Goal: Task Accomplishment & Management: Manage account settings

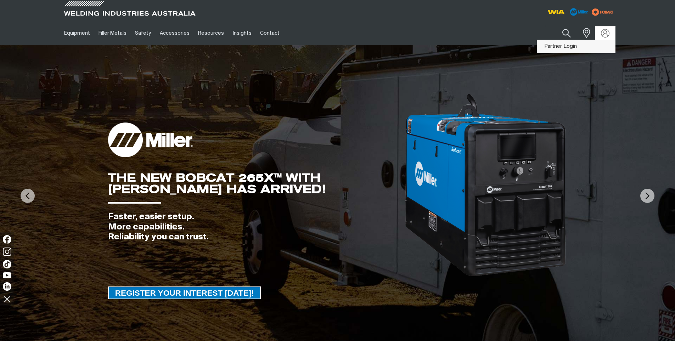
click at [591, 47] on link "Partner Login" at bounding box center [576, 46] width 78 height 13
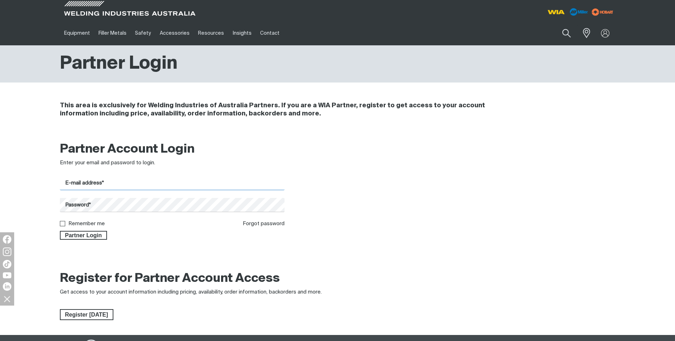
type input "[PERSON_NAME][EMAIL_ADDRESS][DOMAIN_NAME]"
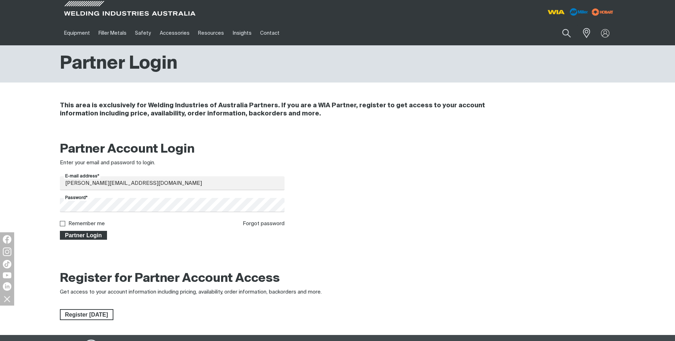
click at [86, 237] on span "Partner Login" at bounding box center [84, 235] width 46 height 9
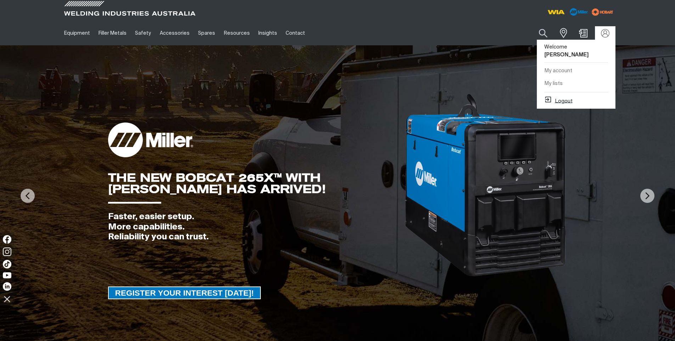
click at [565, 96] on button "Logout" at bounding box center [558, 100] width 28 height 9
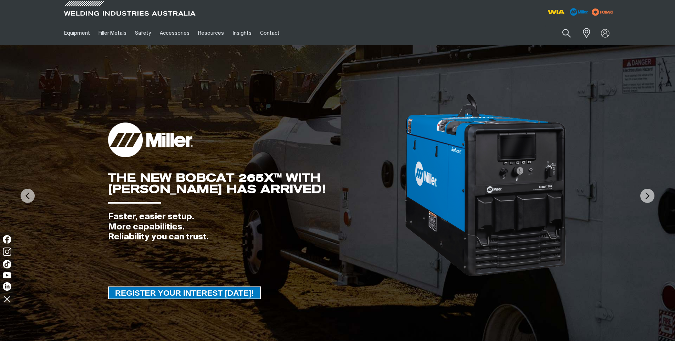
click at [418, 118] on img at bounding box center [485, 185] width 163 height 185
